Goal: Task Accomplishment & Management: Manage account settings

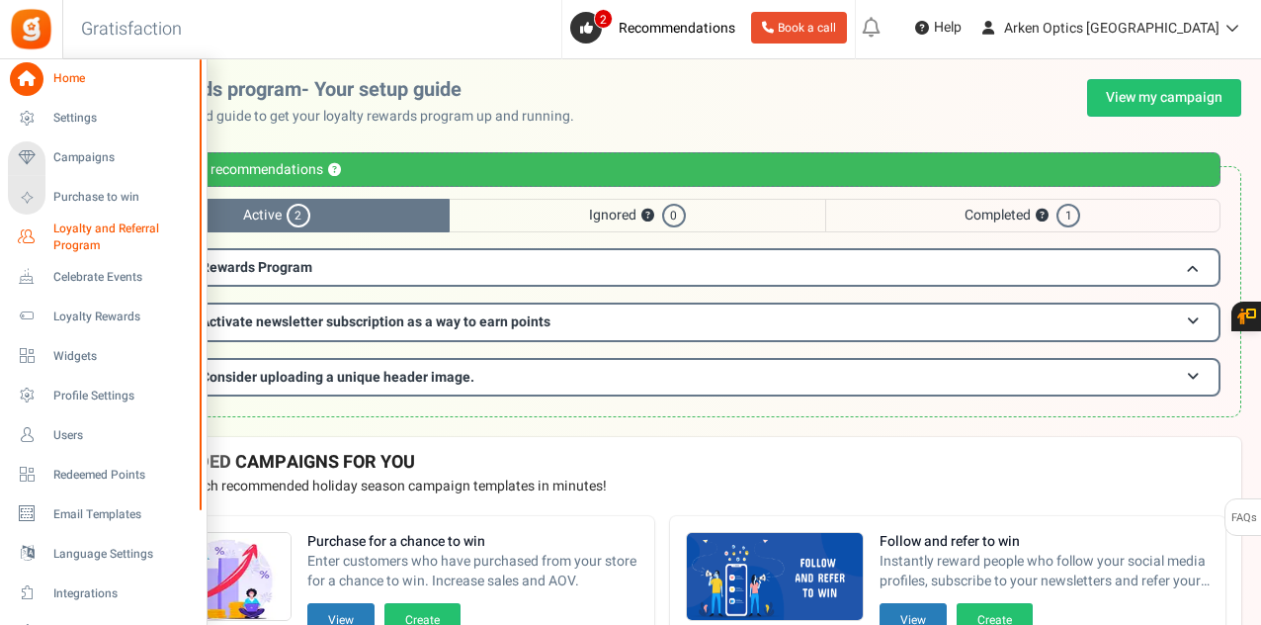
click at [36, 236] on icon at bounding box center [27, 237] width 34 height 34
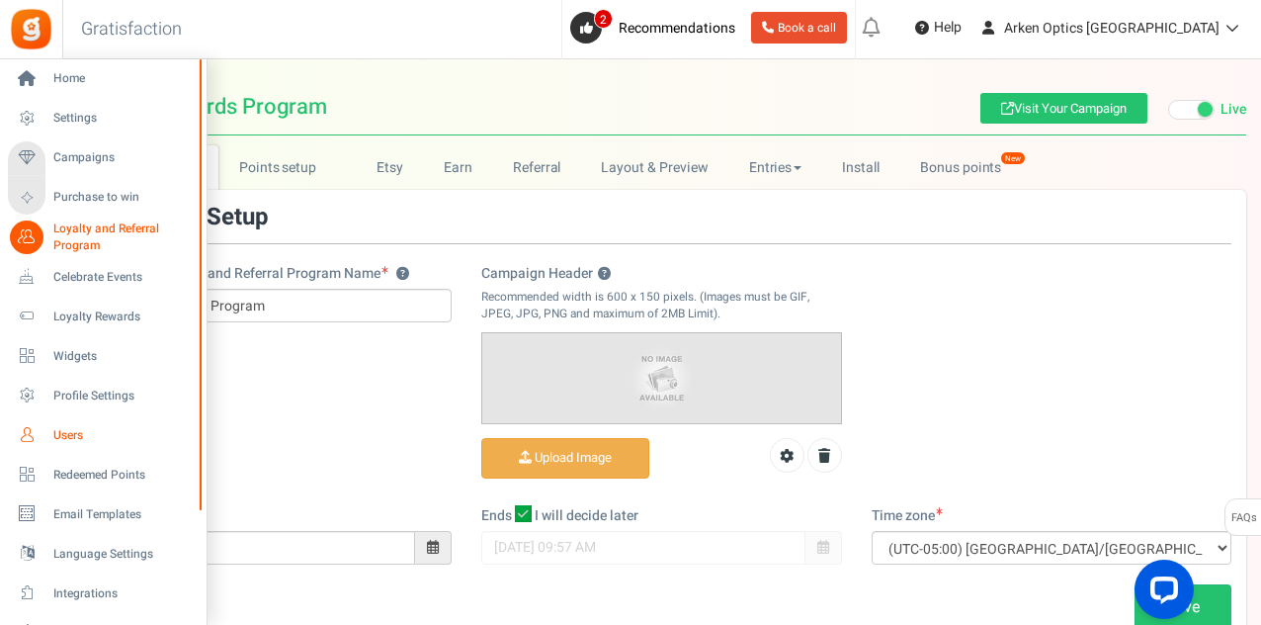
click at [76, 427] on span "Users" at bounding box center [122, 435] width 138 height 17
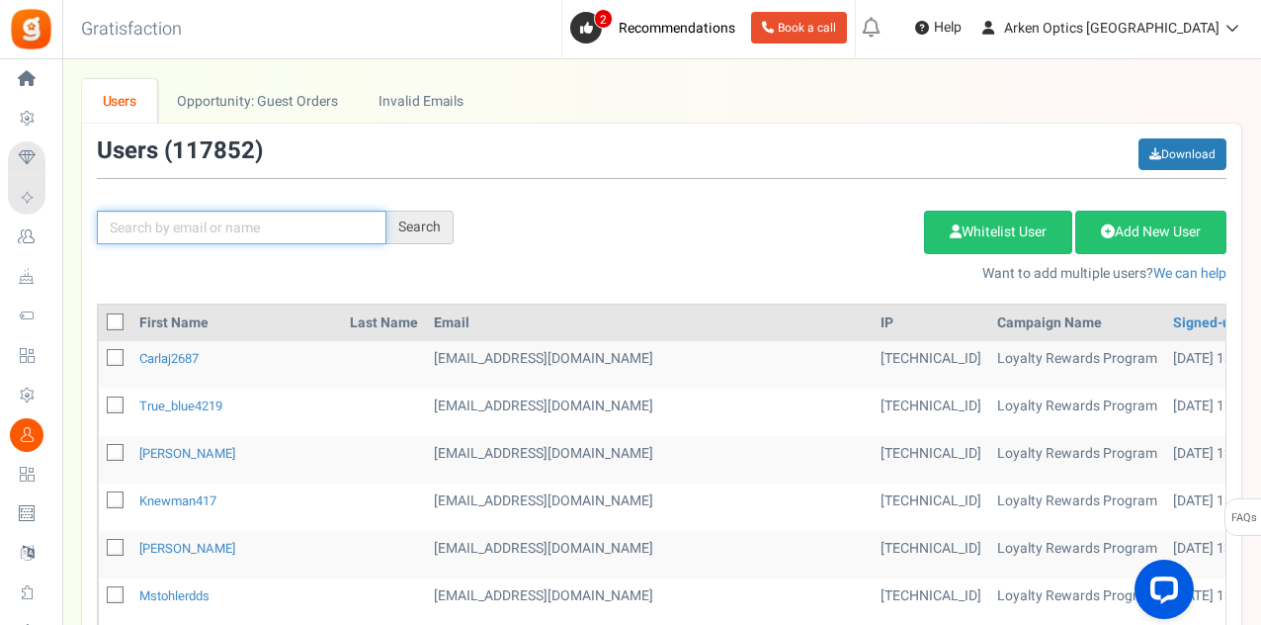
click at [265, 223] on input "text" at bounding box center [242, 228] width 290 height 34
paste input "[EMAIL_ADDRESS][DOMAIN_NAME]"
type input "[EMAIL_ADDRESS][DOMAIN_NAME]"
click at [436, 215] on div "Search" at bounding box center [419, 228] width 67 height 34
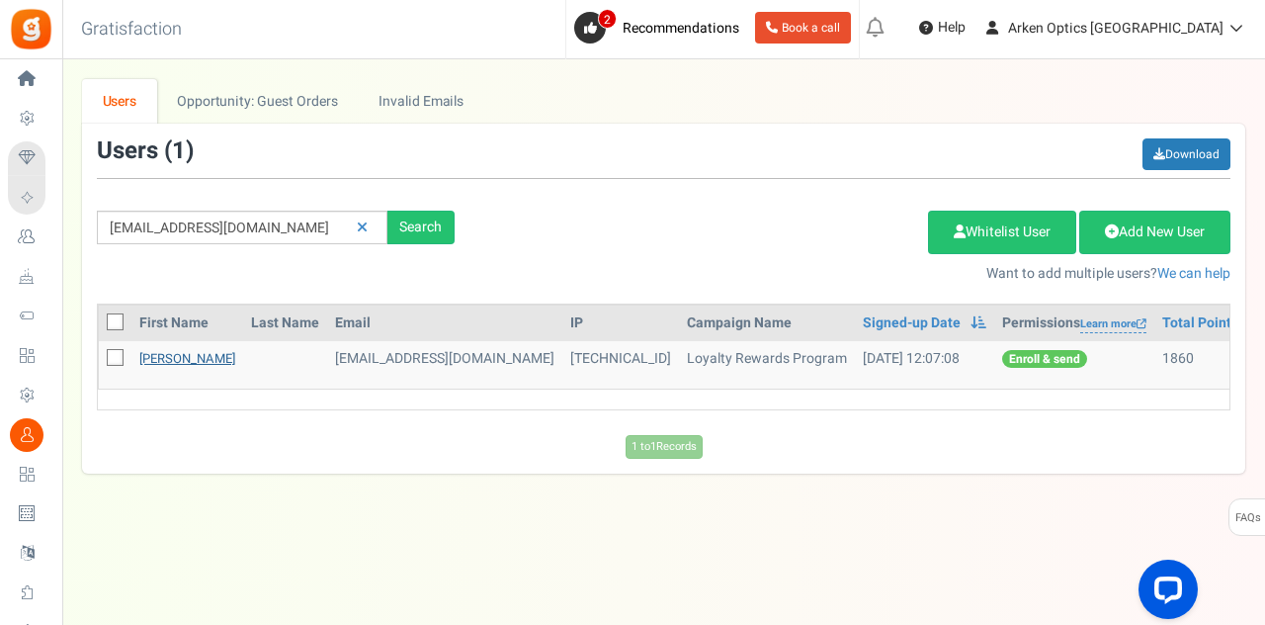
click at [184, 365] on link "[PERSON_NAME]" at bounding box center [187, 358] width 96 height 19
